Goal: Transaction & Acquisition: Purchase product/service

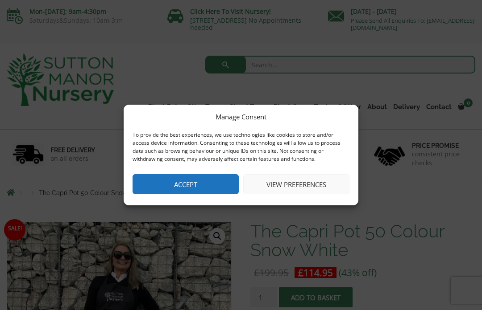
click at [160, 182] on button "Accept" at bounding box center [185, 184] width 106 height 20
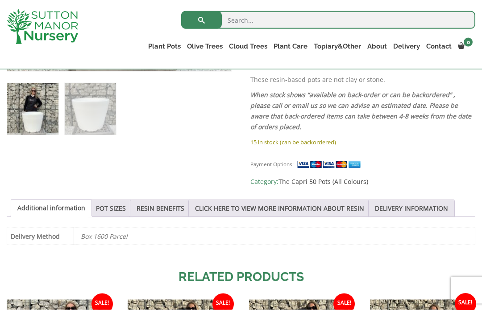
click at [111, 210] on link "POT SIZES" at bounding box center [111, 208] width 30 height 17
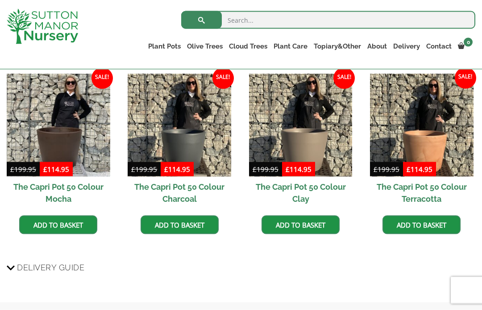
scroll to position [813, 0]
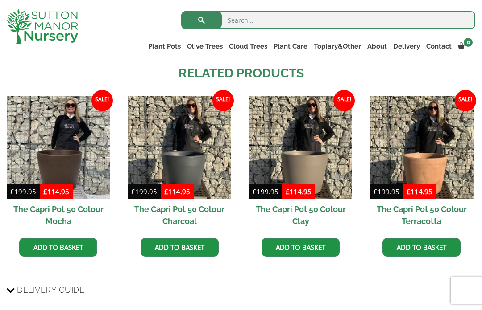
click at [0, 0] on link "Fibre Clay Pots" at bounding box center [0, 0] width 0 height 0
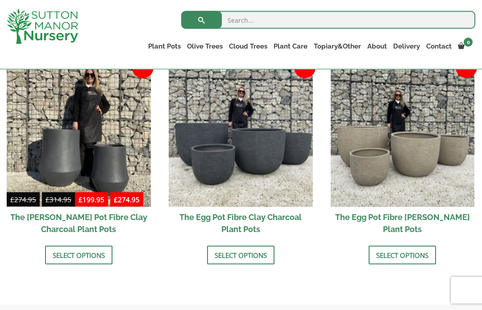
scroll to position [295, 0]
click at [184, 214] on h2 "The Egg Pot Fibre Clay Charcoal Plant Pots" at bounding box center [241, 223] width 144 height 32
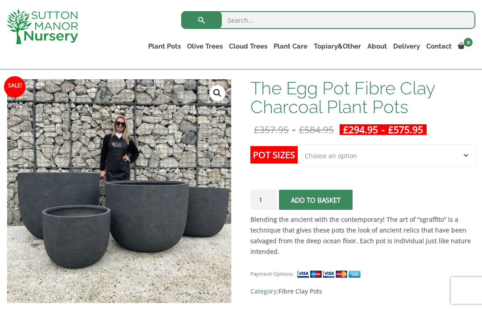
scroll to position [114, 0]
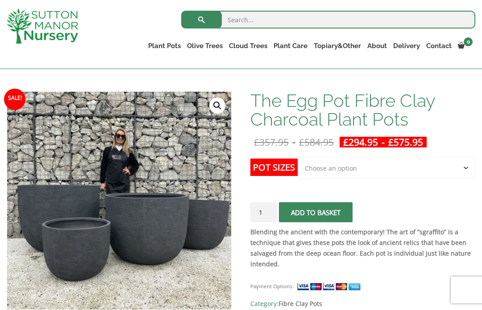
click at [326, 170] on select "Choose an option Click here to buy the 5th To Largest Pot In The Picture Click …" at bounding box center [385, 168] width 177 height 22
select select "Click here to buy the 4th To Largest Pot In The Picture"
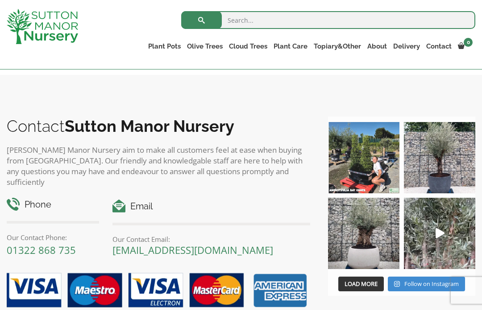
scroll to position [772, 0]
